Goal: Information Seeking & Learning: Find specific page/section

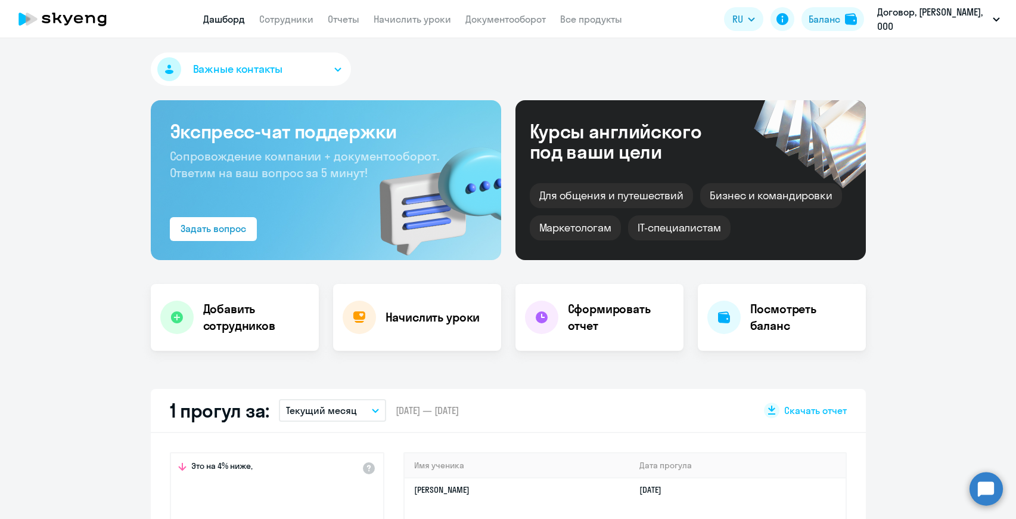
select select "30"
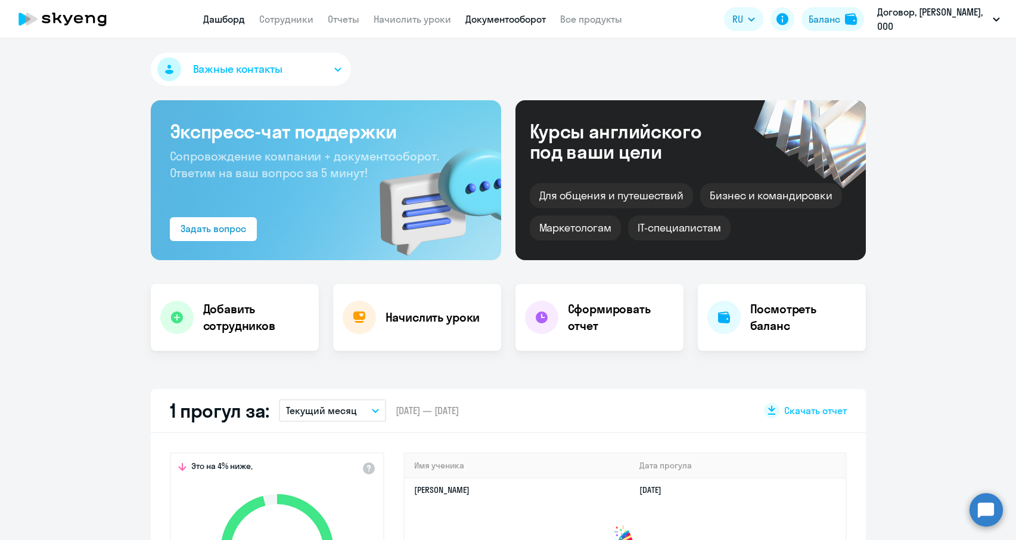
click at [489, 21] on link "Документооборот" at bounding box center [506, 19] width 80 height 12
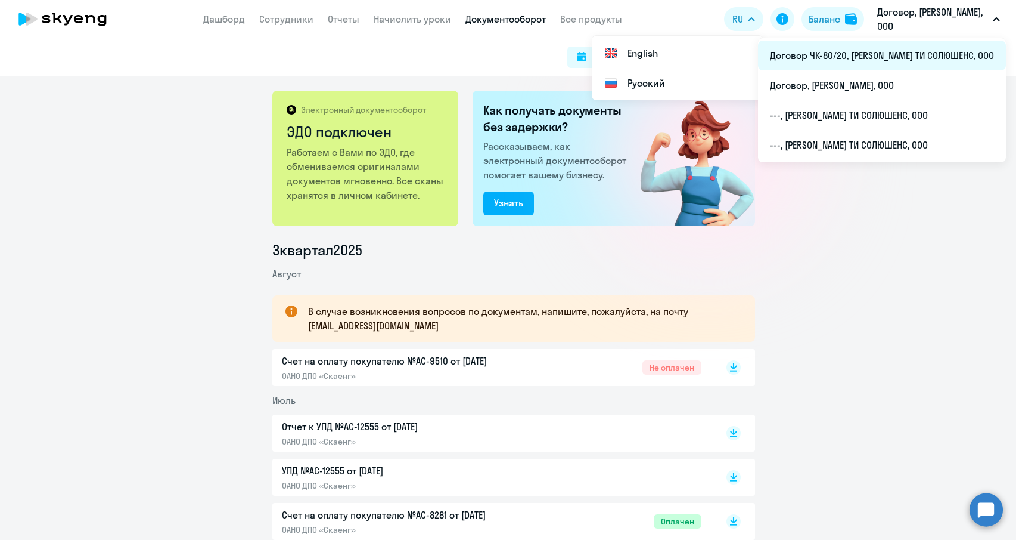
click at [908, 63] on li "Договор ЧК-80/20, [PERSON_NAME] ТИ СОЛЮШЕНС, ООО" at bounding box center [882, 56] width 248 height 30
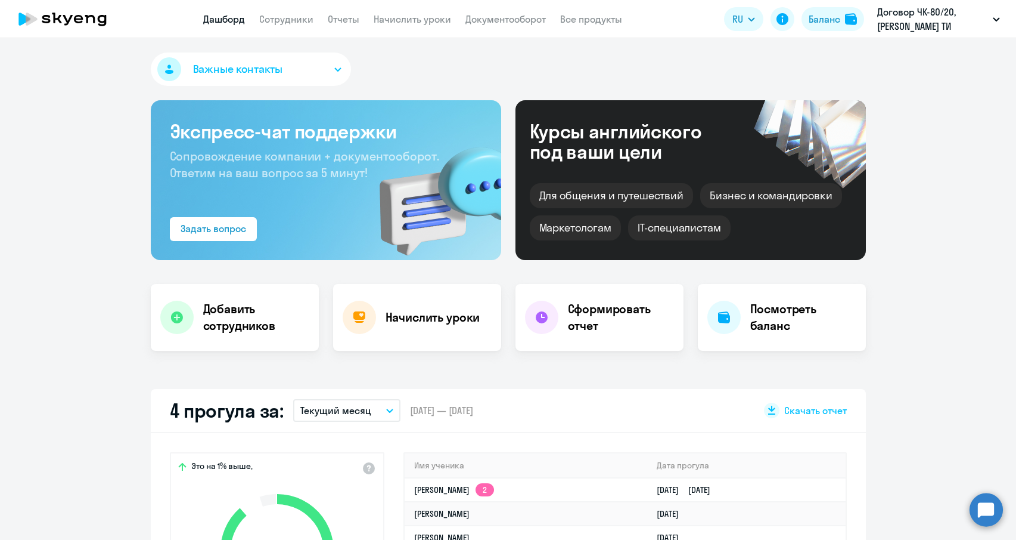
select select "30"
click at [301, 12] on app-menu-item-link "Сотрудники" at bounding box center [286, 19] width 54 height 15
click at [303, 15] on link "Сотрудники" at bounding box center [286, 19] width 54 height 12
select select "30"
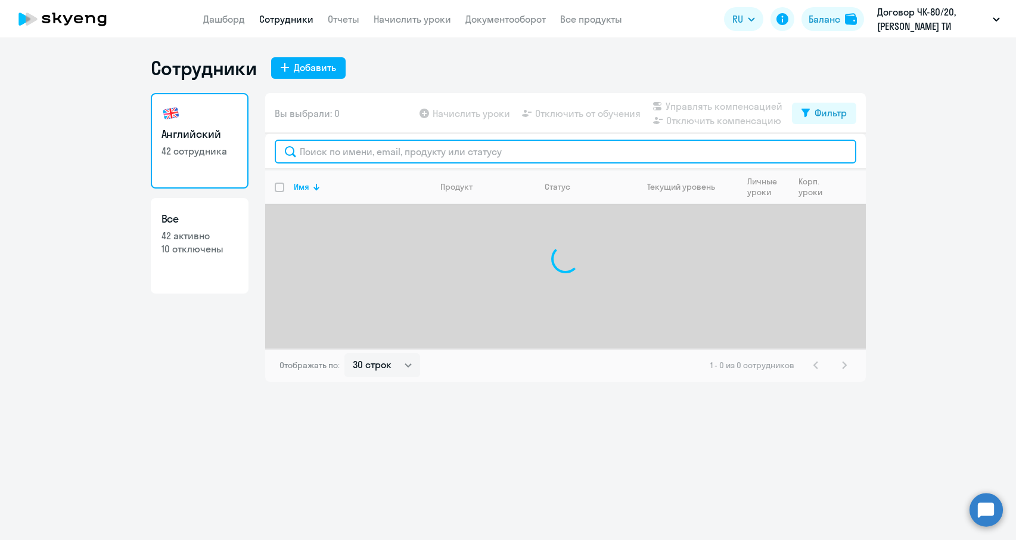
click at [380, 151] on input "text" at bounding box center [566, 151] width 582 height 24
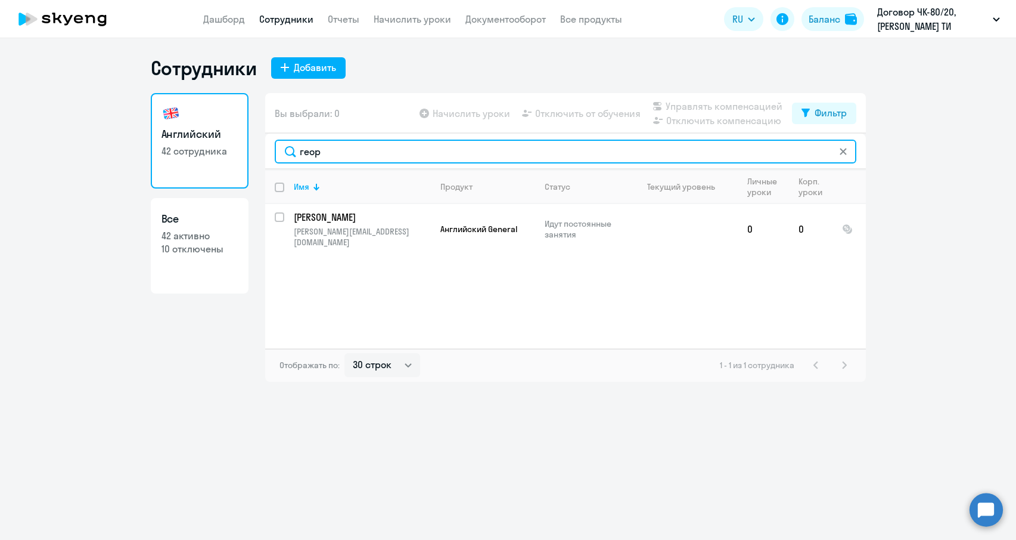
type input "геор"
